Goal: Transaction & Acquisition: Book appointment/travel/reservation

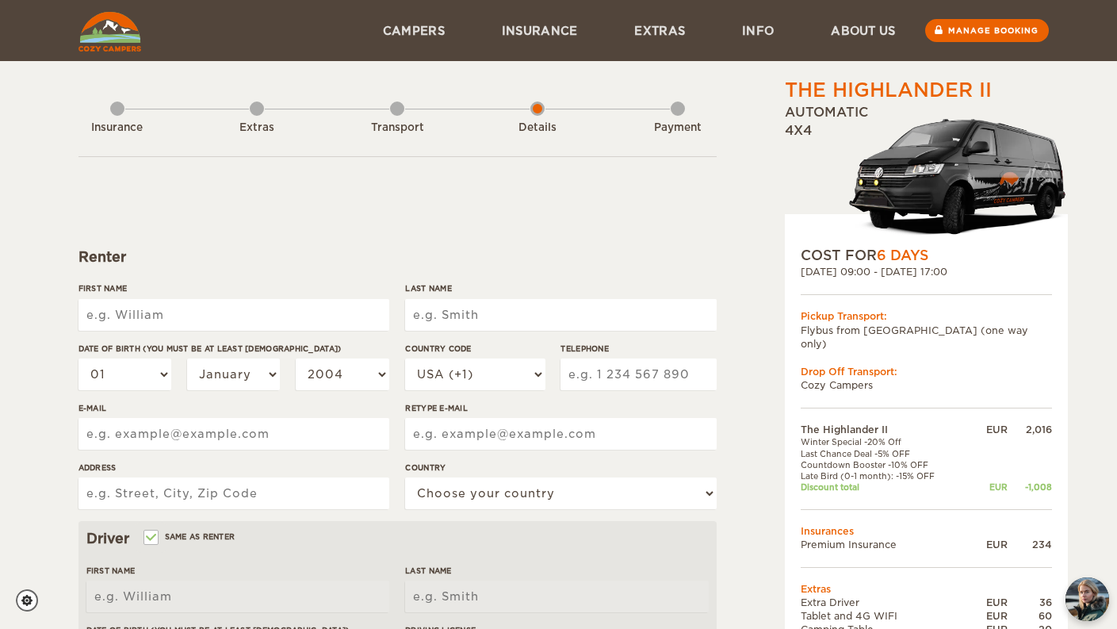
click at [207, 315] on input "First Name" at bounding box center [234, 315] width 311 height 32
type input "Andrew"
type input "Lopez"
select select "61"
type input "421985586"
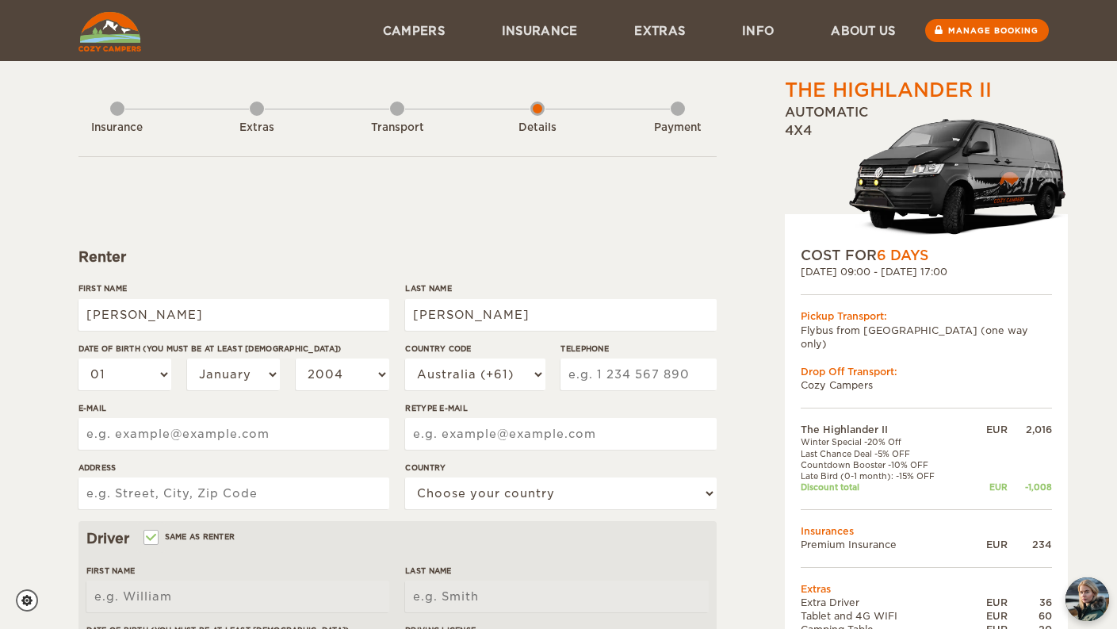
type input "andrewlopez82@hotmail.com"
type input "41 rosamond rd"
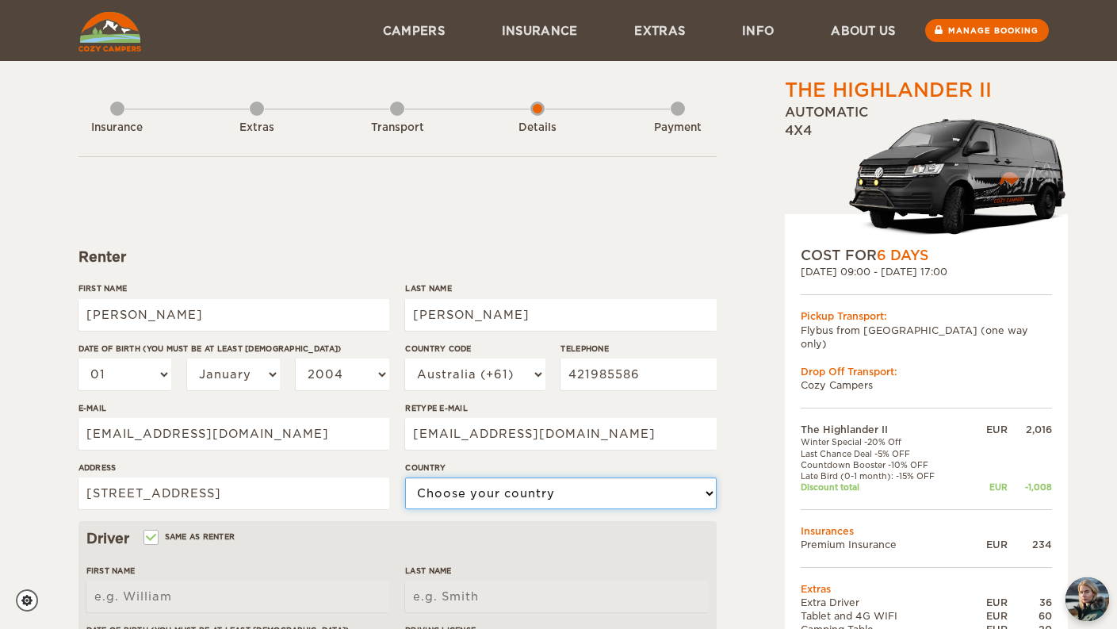
select select "13"
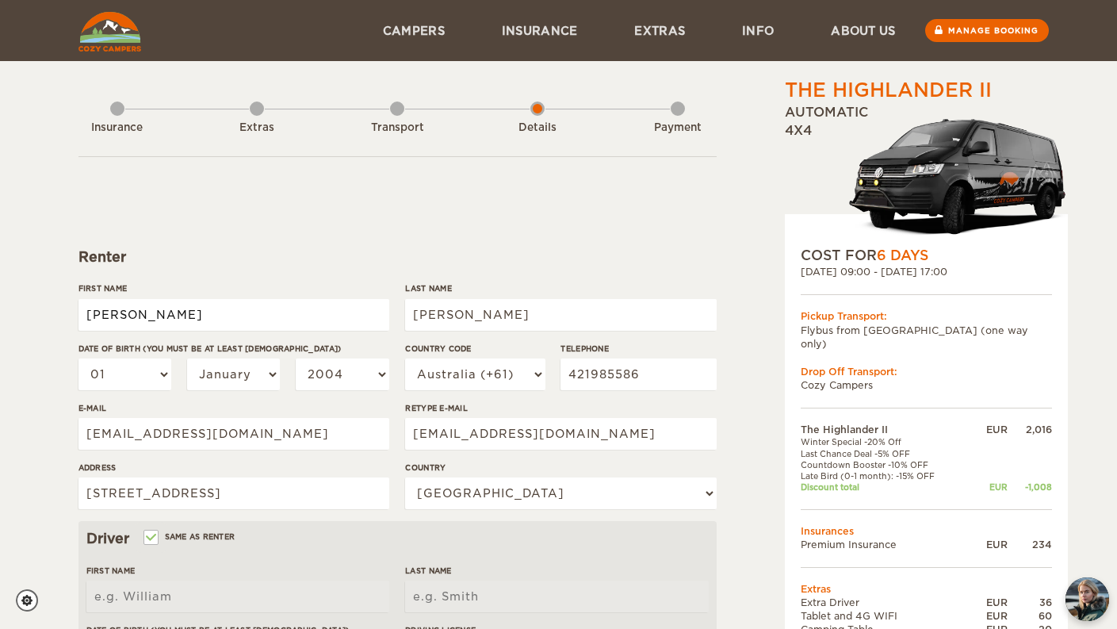
type input "Andrew"
type input "Lopez"
click at [140, 378] on select "01 02 03 04 05 06 07 08 09 10 11 12 13 14 15 16 17 18 19 20 21 22 23 24 25 26 2…" at bounding box center [126, 374] width 94 height 32
select select "03"
click at [79, 358] on select "01 02 03 04 05 06 07 08 09 10 11 12 13 14 15 16 17 18 19 20 21 22 23 24 25 26 2…" at bounding box center [126, 374] width 94 height 32
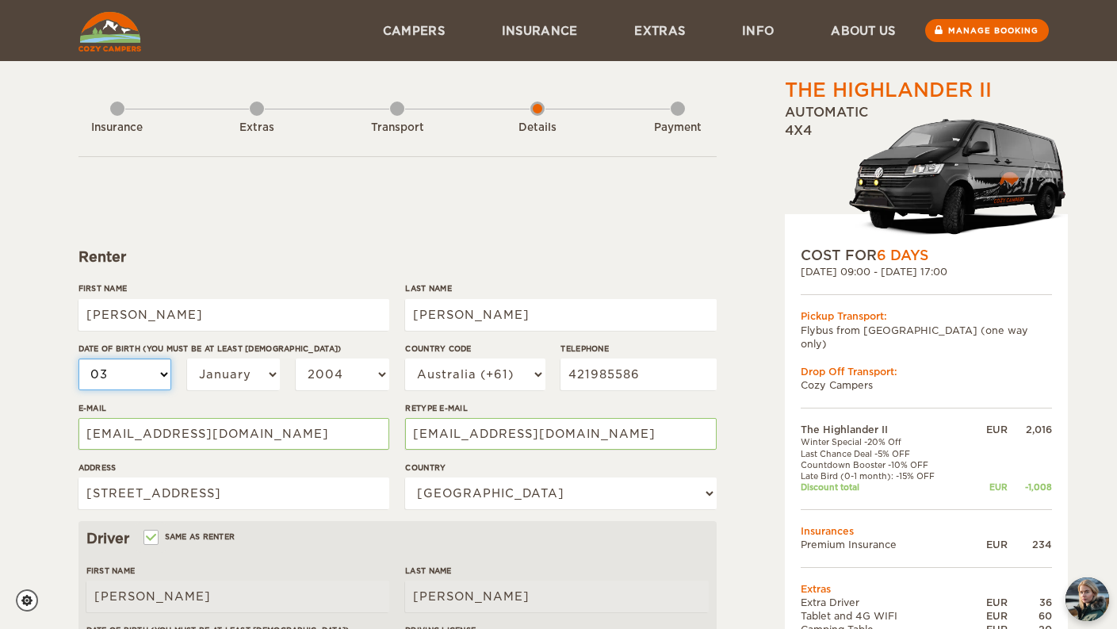
select select "03"
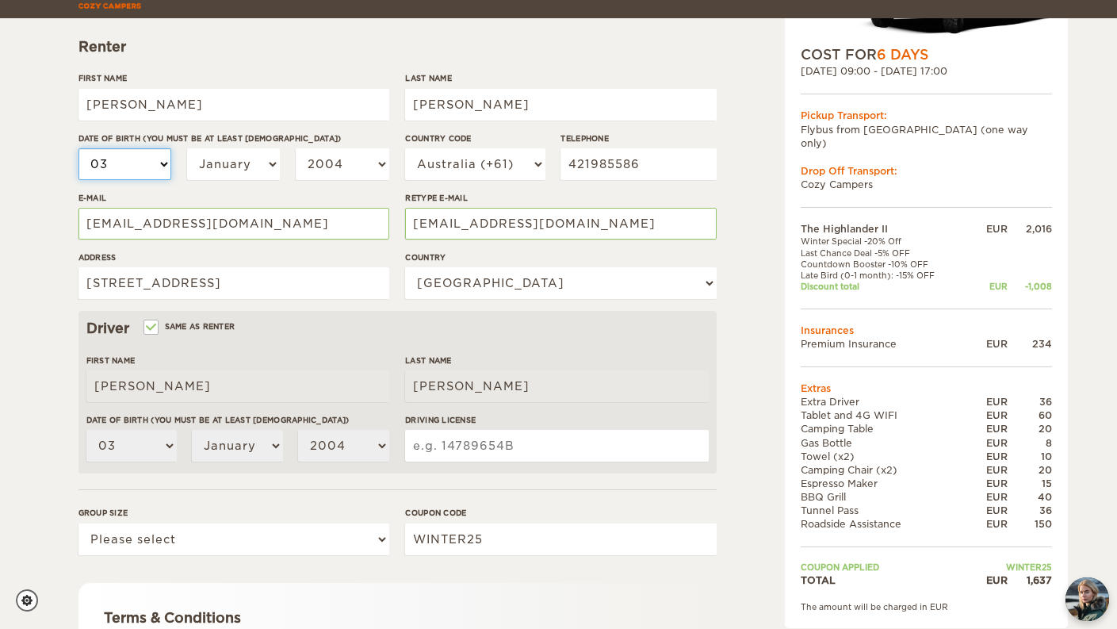
scroll to position [238, 0]
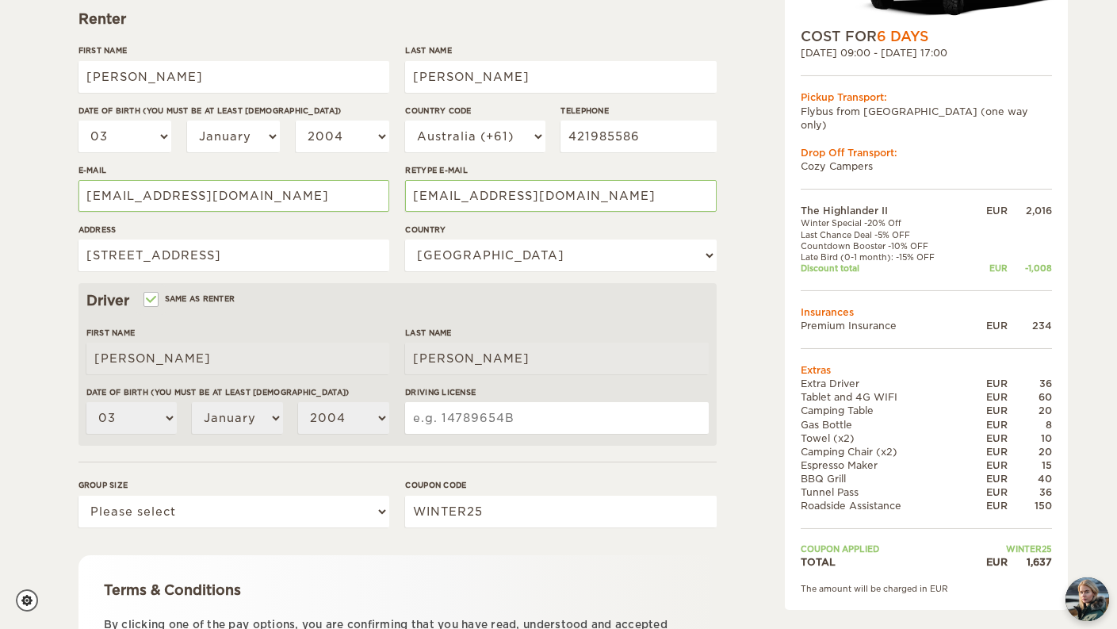
click at [246, 399] on div "Date of birth (You must be at least 20 years old) 01 02 03 04 05 06 07 08 09 10…" at bounding box center [237, 415] width 303 height 59
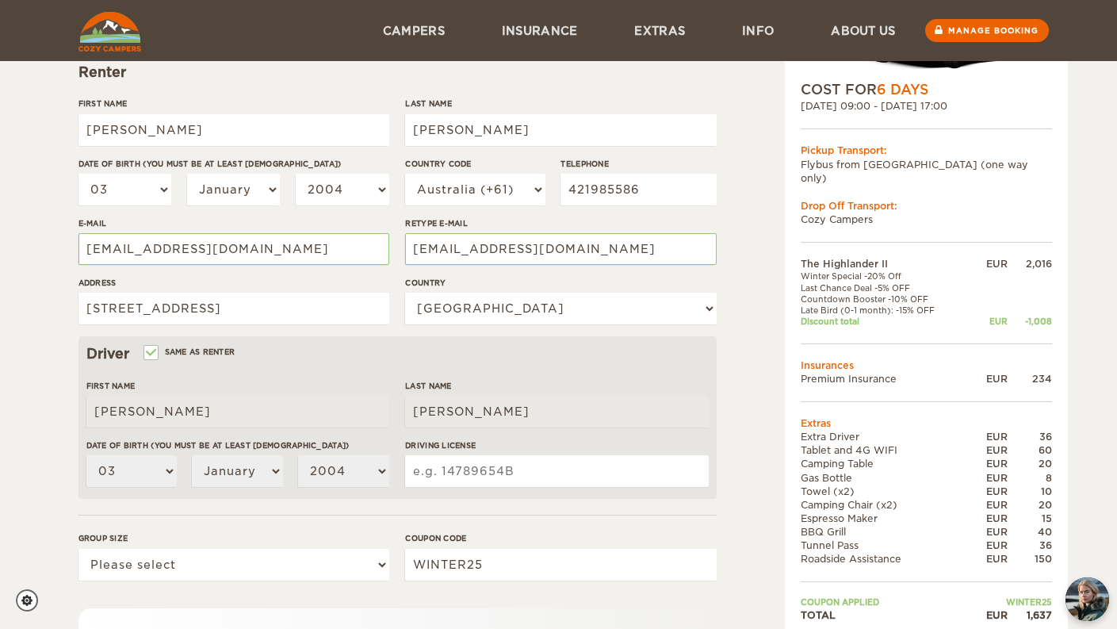
scroll to position [159, 0]
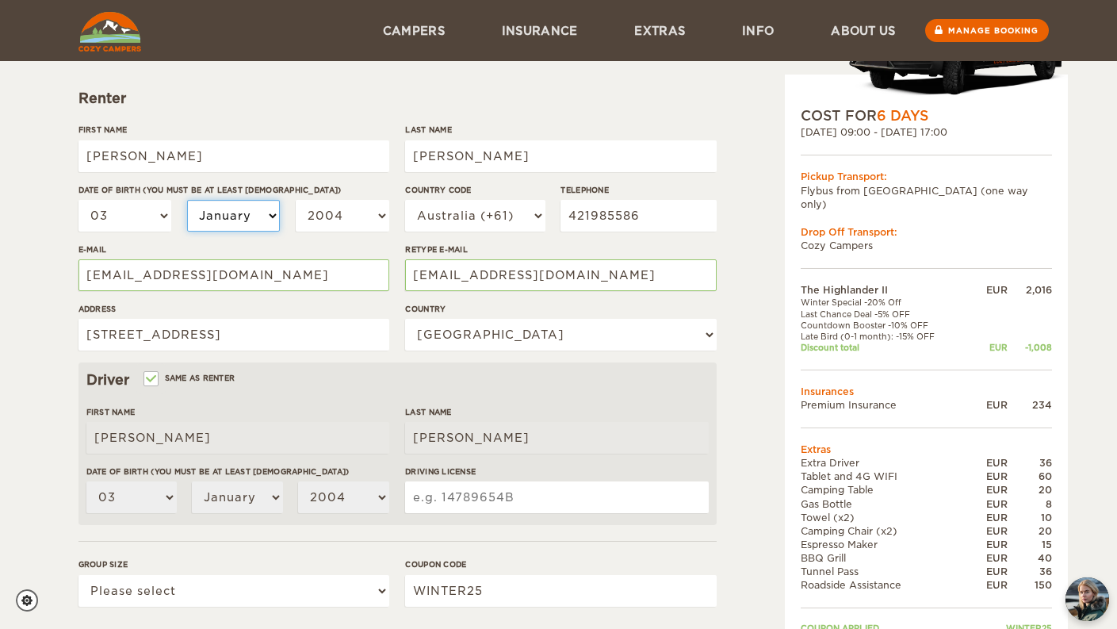
click at [217, 221] on select "January February March April May June July August September October November De…" at bounding box center [234, 216] width 94 height 32
select select "12"
click at [187, 200] on select "January February March April May June July August September October November De…" at bounding box center [234, 216] width 94 height 32
select select "12"
click at [349, 209] on select "2004 2003 2002 2001 2000 1999 1998 1997 1996 1995 1994 1993 1992 1991 1990 1989…" at bounding box center [343, 216] width 94 height 32
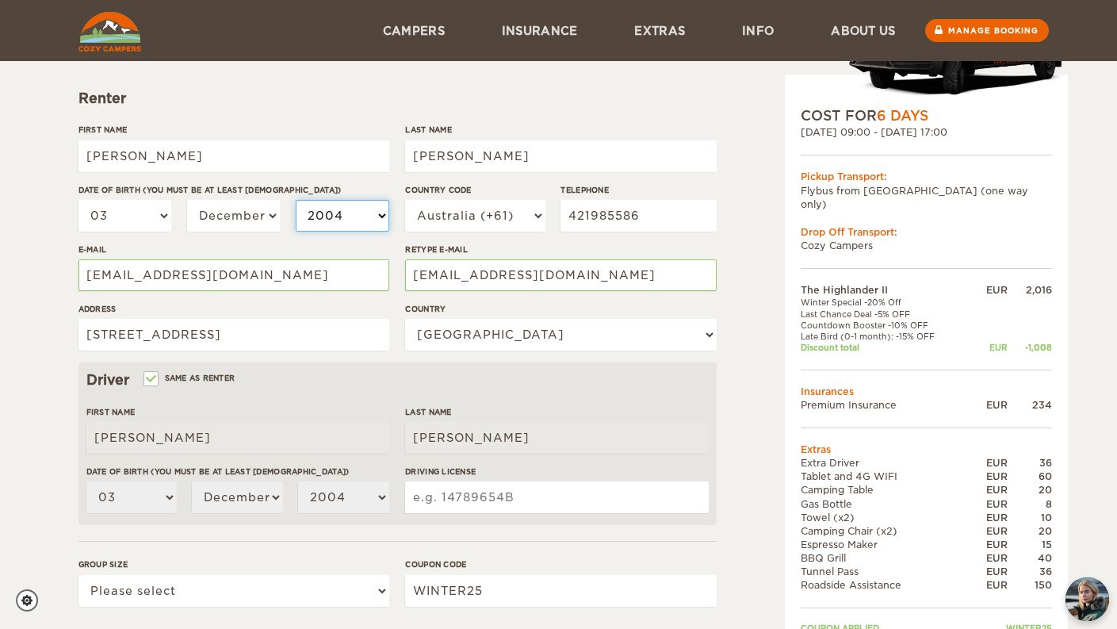
select select "1982"
click at [296, 200] on select "2004 2003 2002 2001 2000 1999 1998 1997 1996 1995 1994 1993 1992 1991 1990 1989…" at bounding box center [343, 216] width 94 height 32
select select "1982"
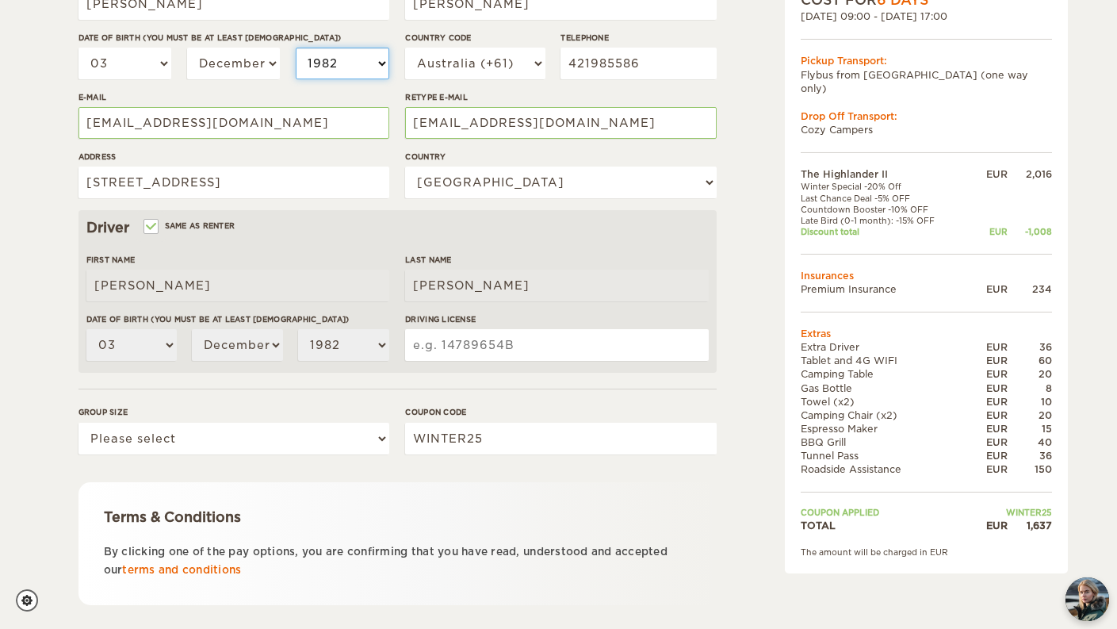
scroll to position [317, 0]
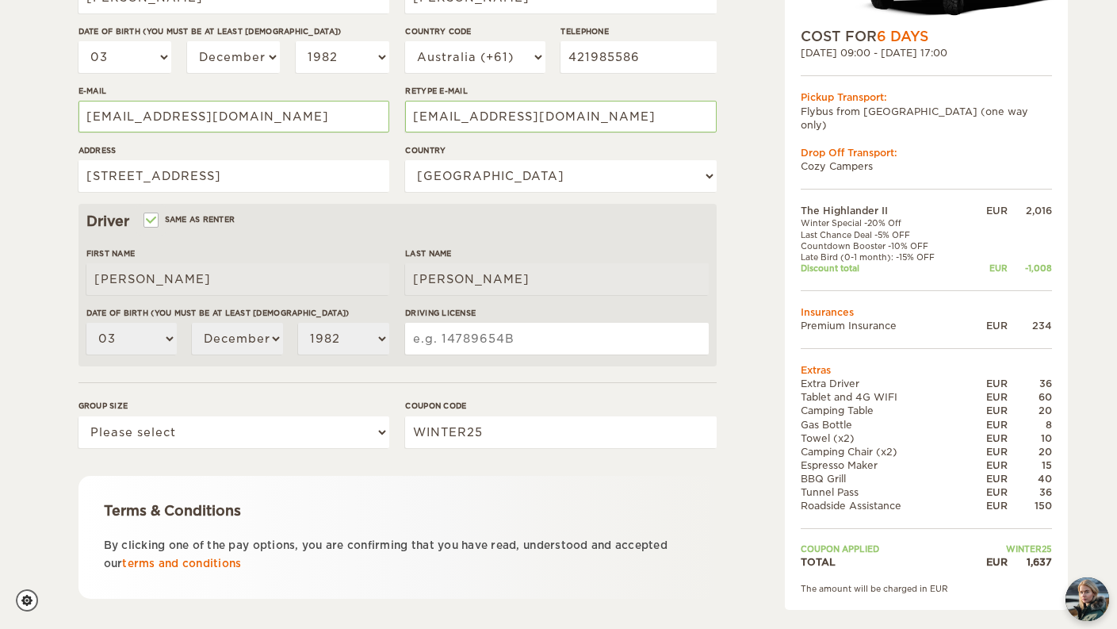
click at [472, 341] on input "Driving License" at bounding box center [556, 339] width 303 height 32
type input "057717414"
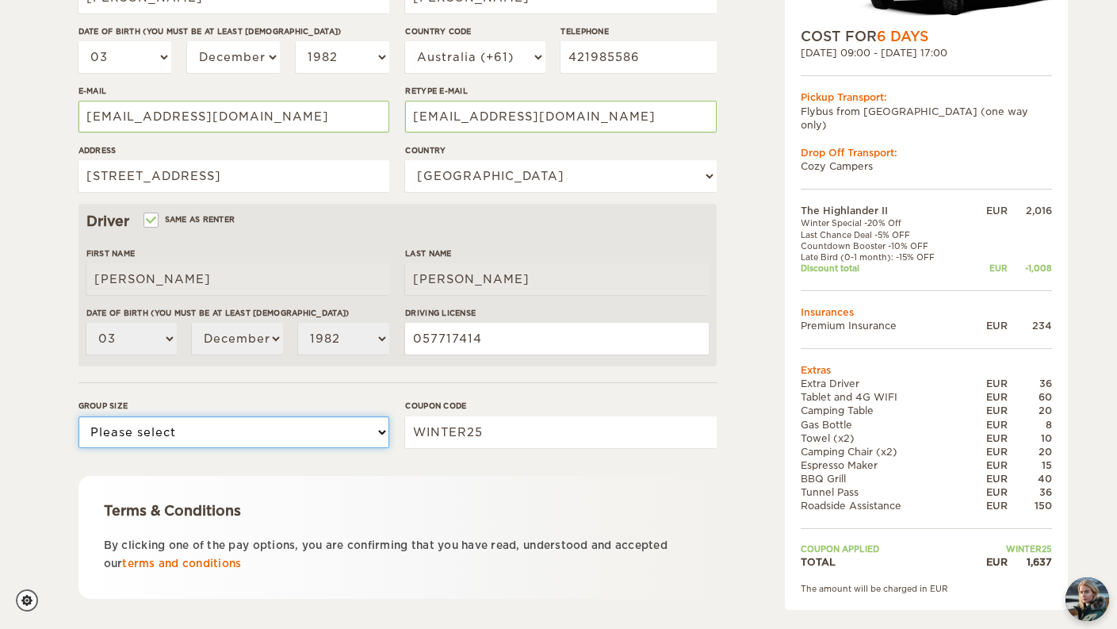
click at [181, 435] on select "Please select 1 2" at bounding box center [234, 432] width 311 height 32
select select "2"
click at [79, 416] on select "Please select 1 2" at bounding box center [234, 432] width 311 height 32
click at [462, 434] on input "WINTER25" at bounding box center [560, 432] width 311 height 32
click at [422, 496] on div "Terms & Conditions By clicking one of the pay options, you are confirming that …" at bounding box center [398, 537] width 638 height 123
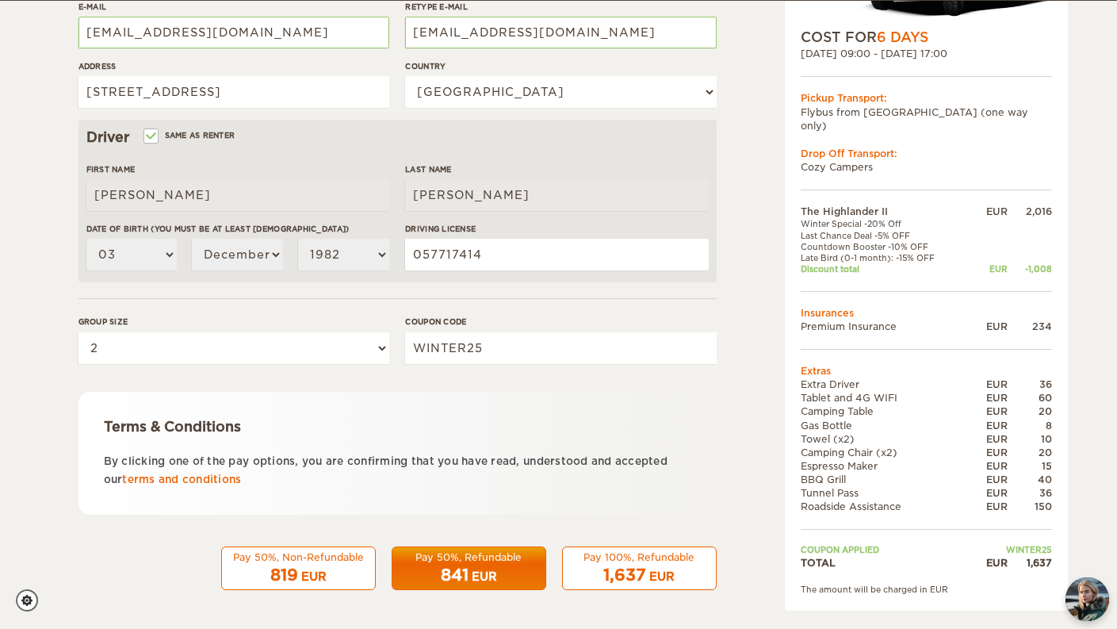
scroll to position [402, 0]
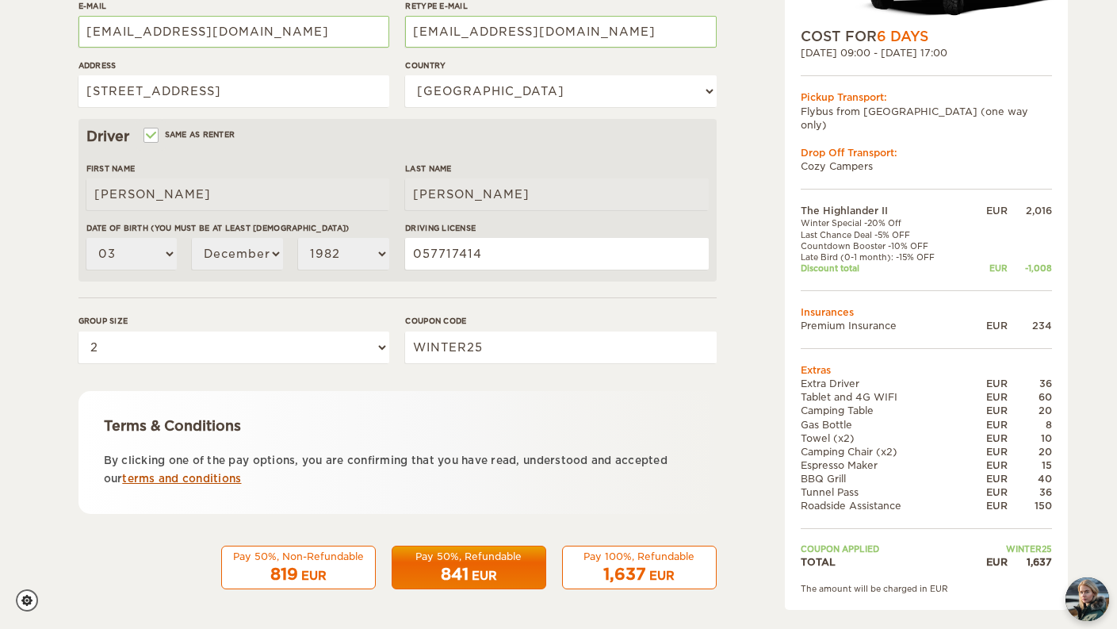
click at [195, 476] on link "terms and conditions" at bounding box center [181, 479] width 119 height 12
click at [463, 566] on span "841" at bounding box center [455, 574] width 28 height 19
click at [470, 581] on div "841 EUR" at bounding box center [469, 574] width 134 height 23
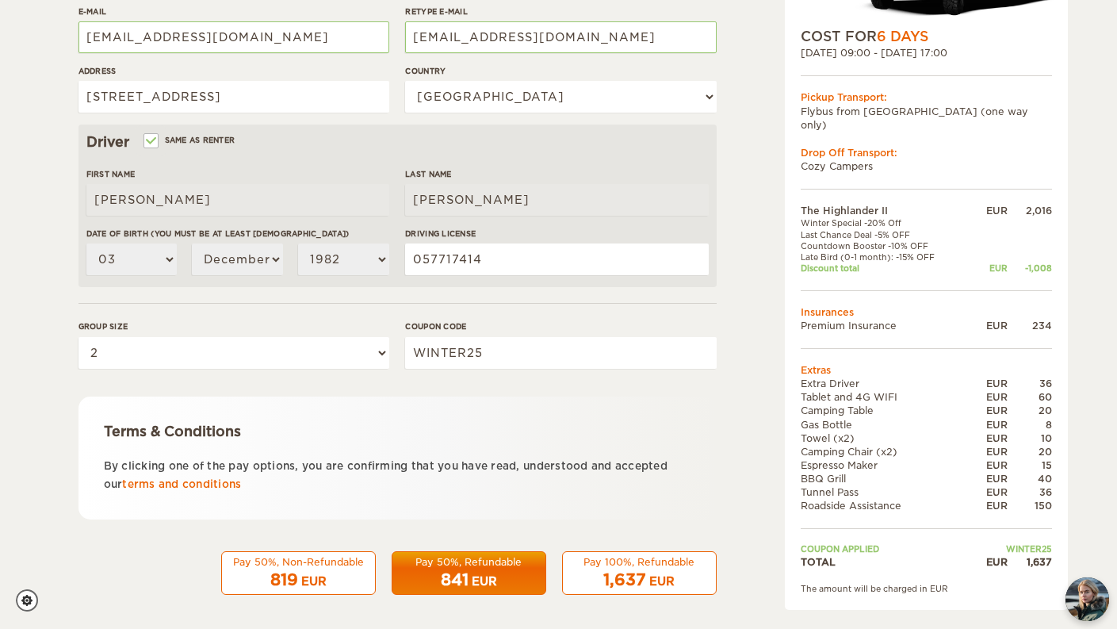
scroll to position [401, 0]
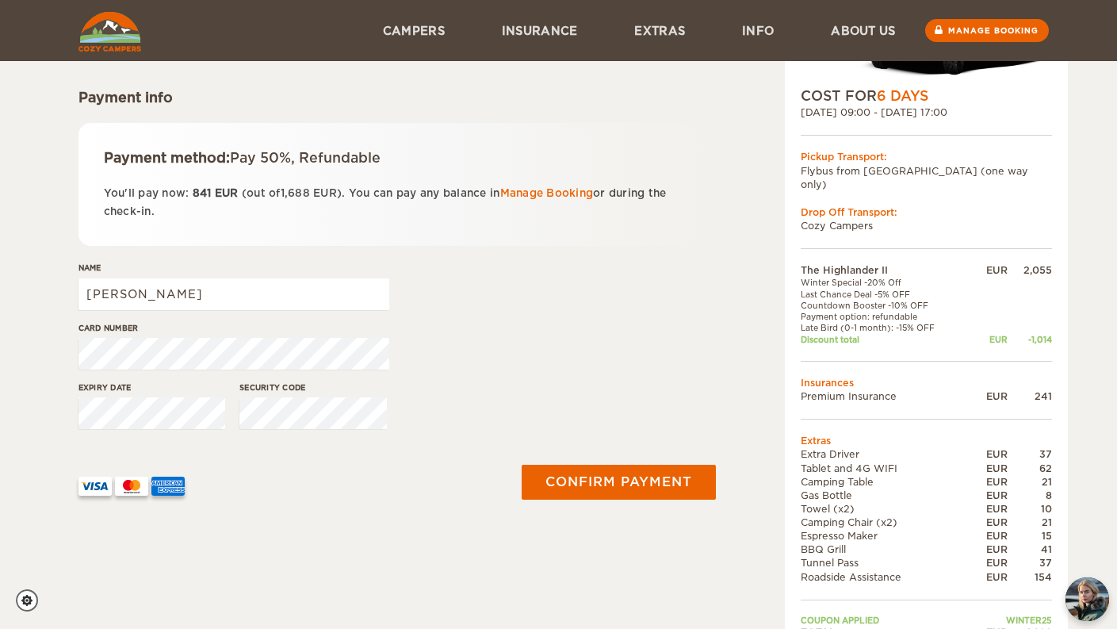
scroll to position [159, 0]
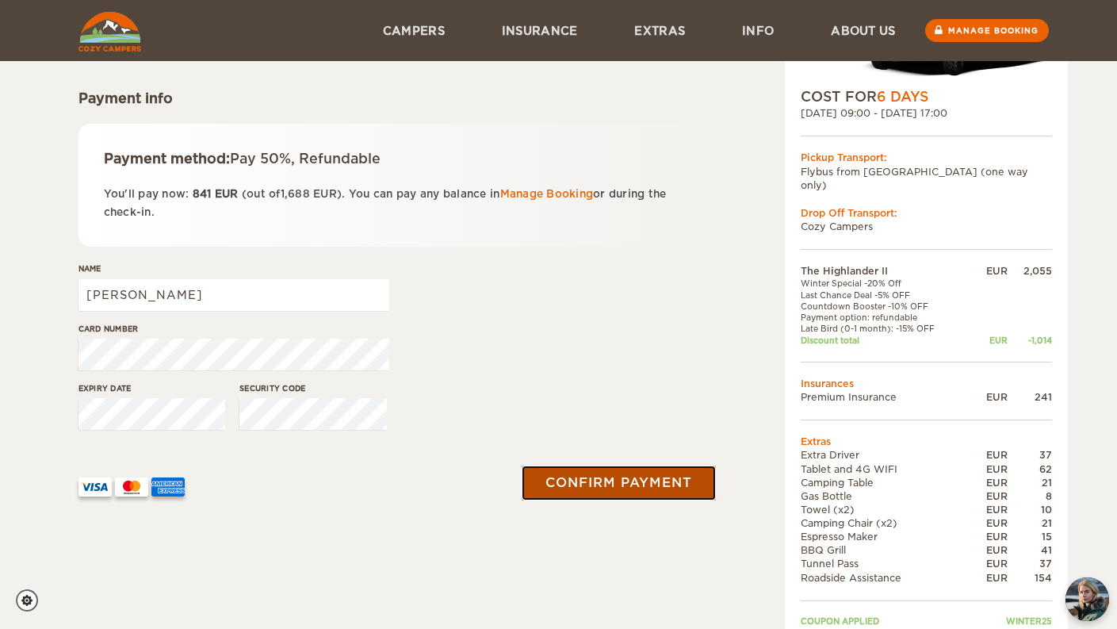
click at [608, 481] on button "Confirm payment" at bounding box center [619, 483] width 194 height 35
